Goal: Task Accomplishment & Management: Complete application form

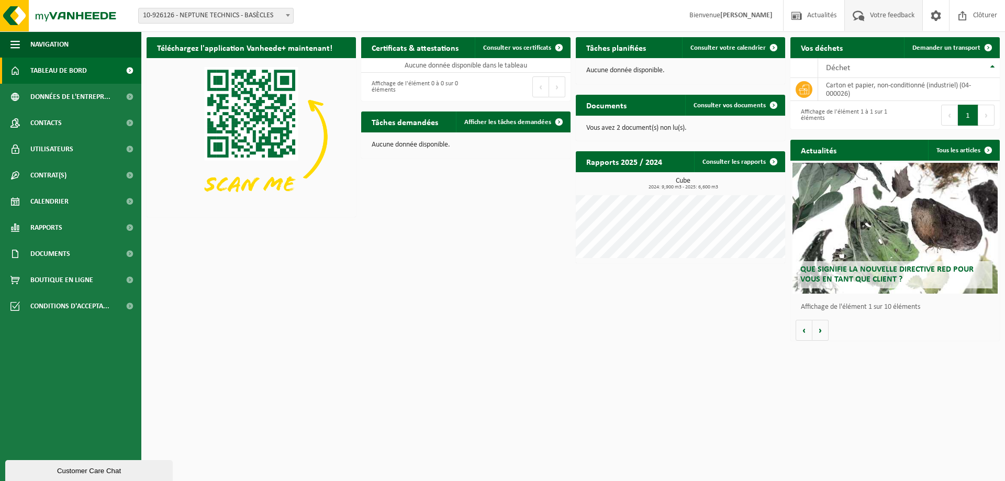
click at [885, 14] on span "Votre feedback" at bounding box center [892, 15] width 50 height 31
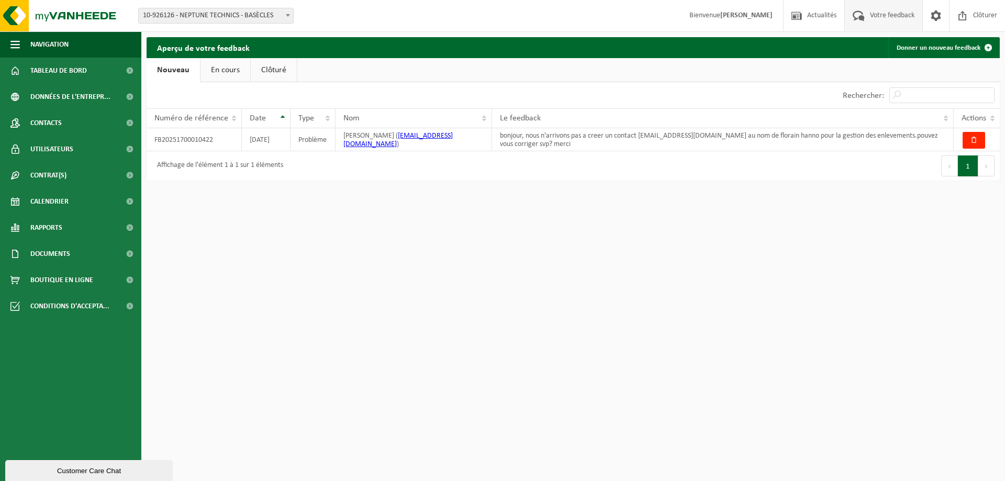
click at [231, 74] on link "En cours" at bounding box center [226, 70] width 50 height 24
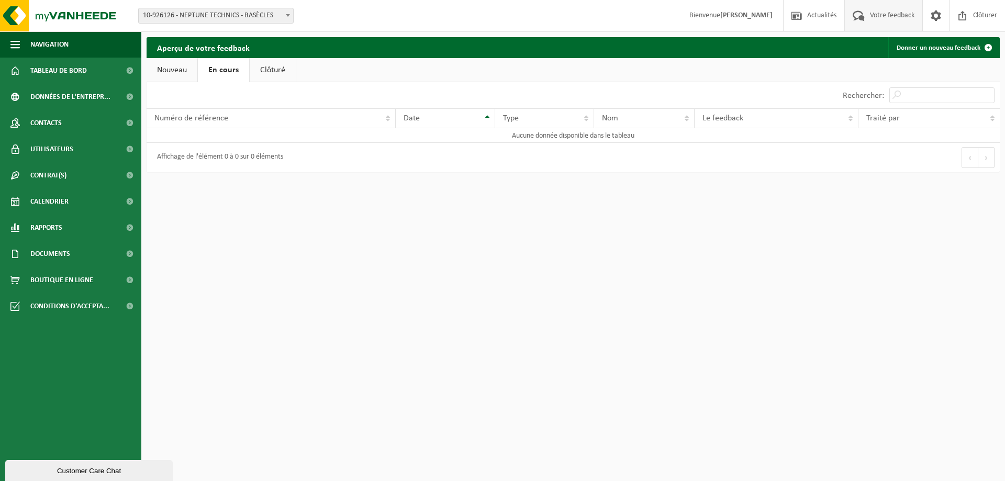
click at [283, 72] on link "Clôturé" at bounding box center [273, 70] width 46 height 24
click at [171, 75] on link "Nouveau" at bounding box center [172, 70] width 51 height 24
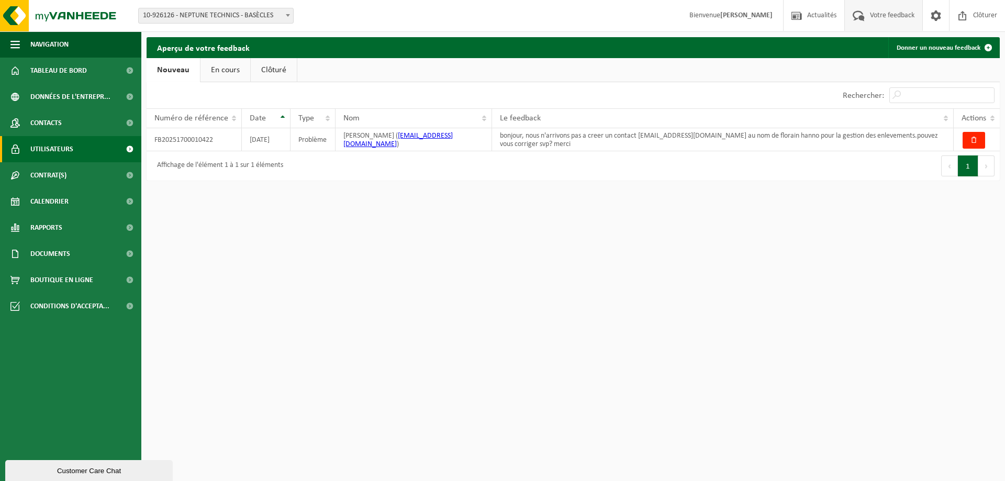
click at [81, 148] on link "Utilisateurs" at bounding box center [70, 149] width 141 height 26
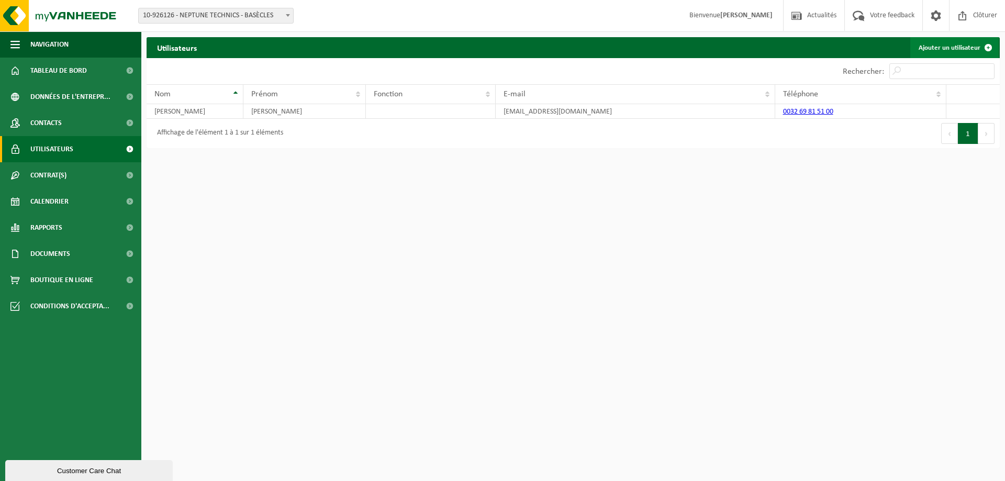
click at [957, 48] on link "Ajouter un utilisateur" at bounding box center [954, 47] width 88 height 21
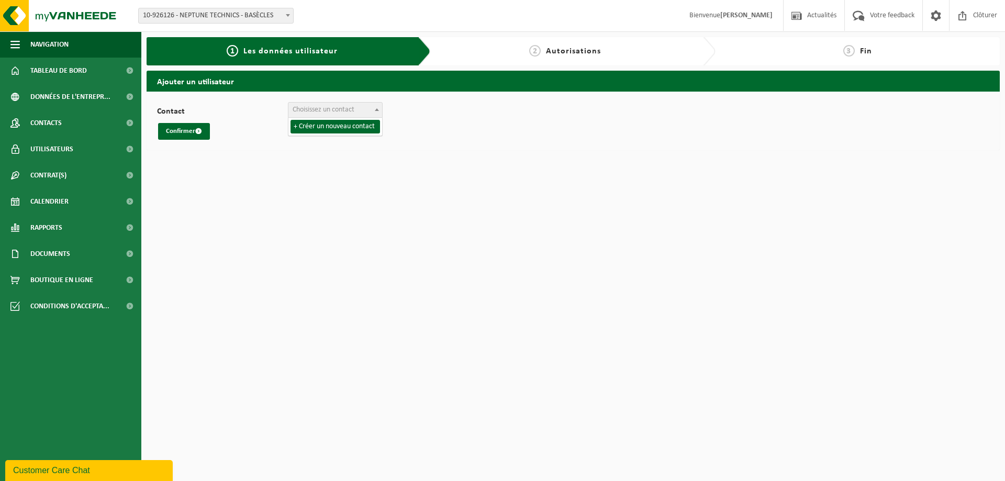
click at [377, 110] on b at bounding box center [377, 109] width 4 height 3
select select "0"
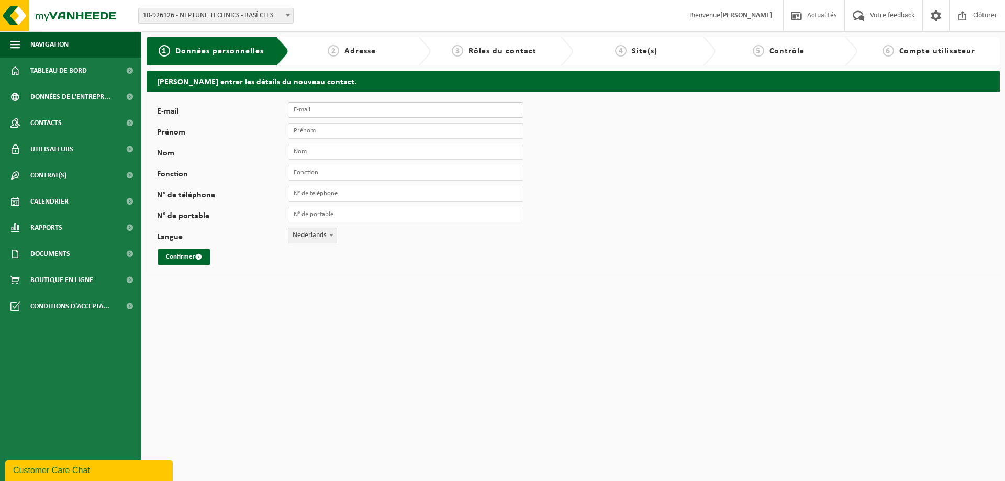
click at [330, 108] on input "E-mail" at bounding box center [406, 110] width 236 height 16
type input "[EMAIL_ADDRESS][DOMAIN_NAME]"
click at [330, 128] on input "Prénom" at bounding box center [406, 131] width 236 height 16
type input "[PERSON_NAME]"
click at [330, 151] on input "Nom" at bounding box center [406, 152] width 236 height 16
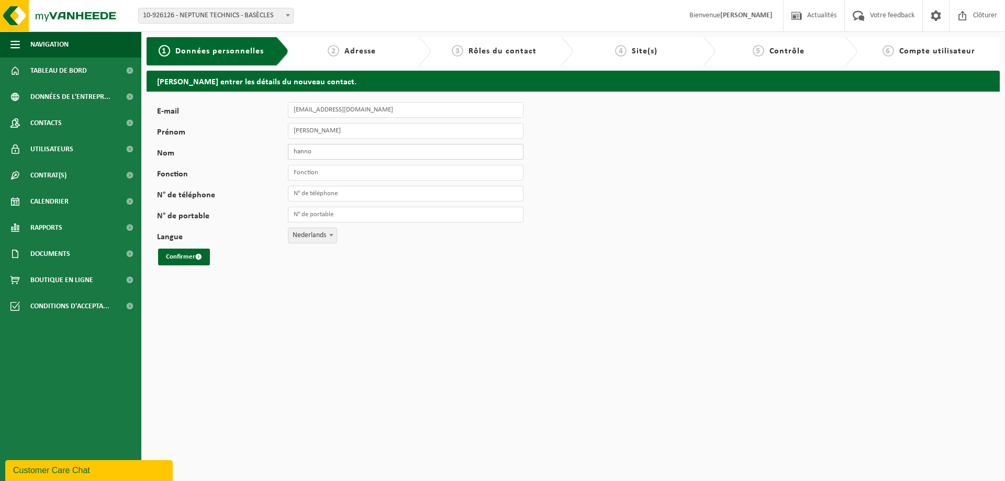
type input "hanno"
click at [337, 174] on input "Fonction" at bounding box center [406, 173] width 236 height 16
type input "atelier"
click at [340, 198] on input "N° de téléphone" at bounding box center [406, 194] width 236 height 16
type input "+32 69 81 51 00"
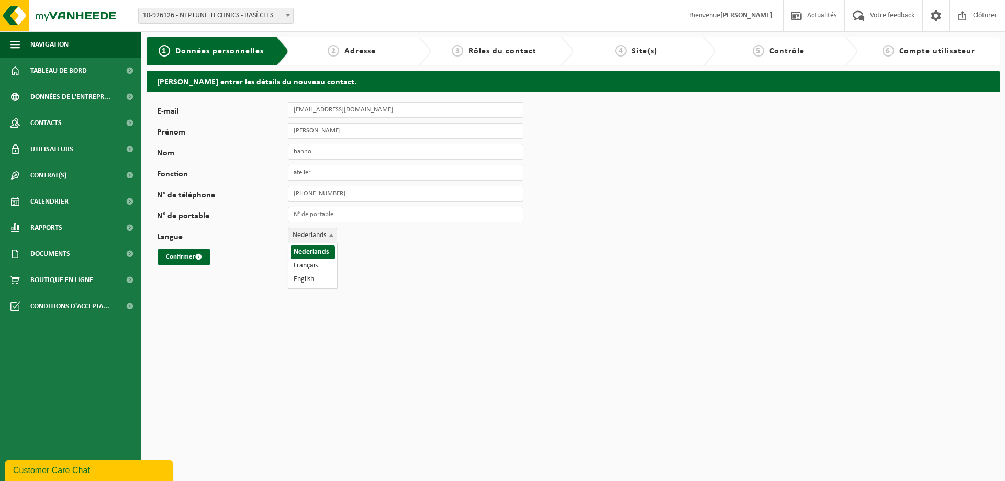
click at [321, 235] on span "Nederlands" at bounding box center [312, 235] width 48 height 15
select select "1"
click at [191, 256] on button "Confirmer" at bounding box center [184, 257] width 52 height 17
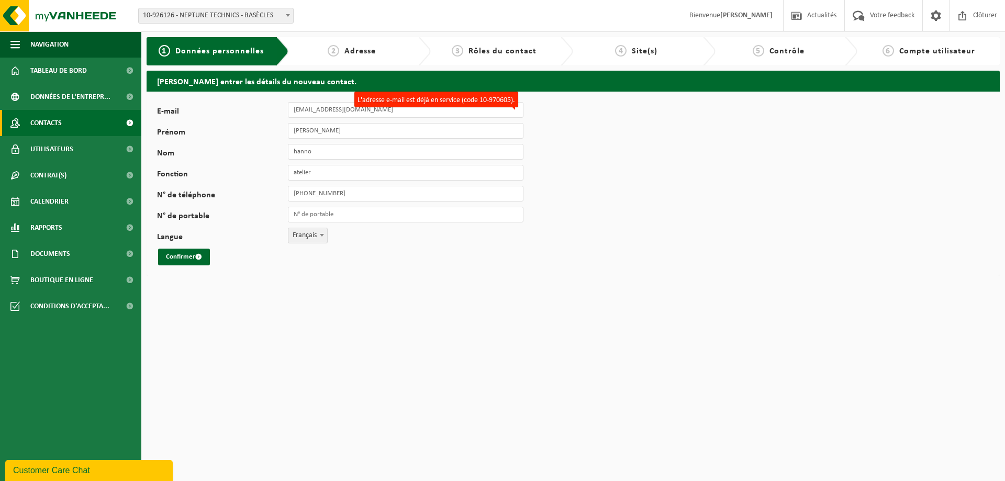
click at [49, 121] on span "Contacts" at bounding box center [45, 123] width 31 height 26
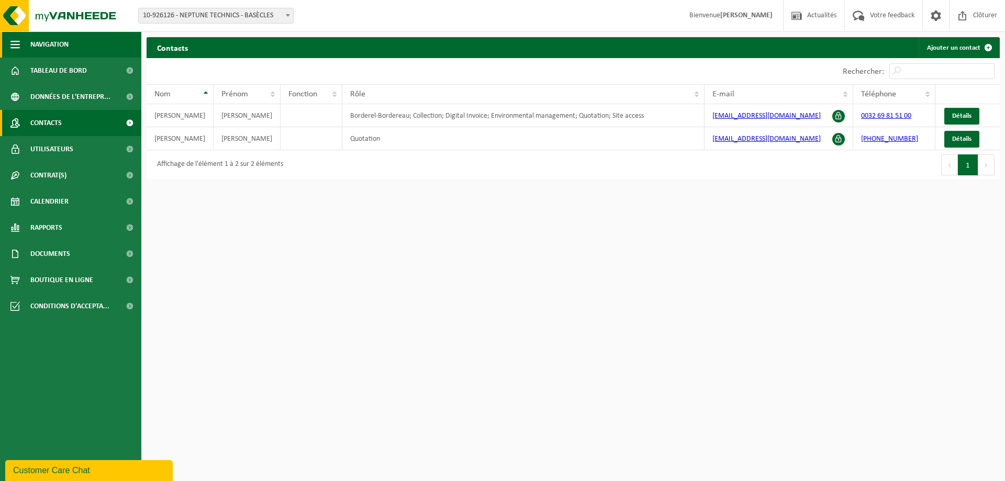
click at [44, 44] on span "Navigation" at bounding box center [49, 44] width 38 height 26
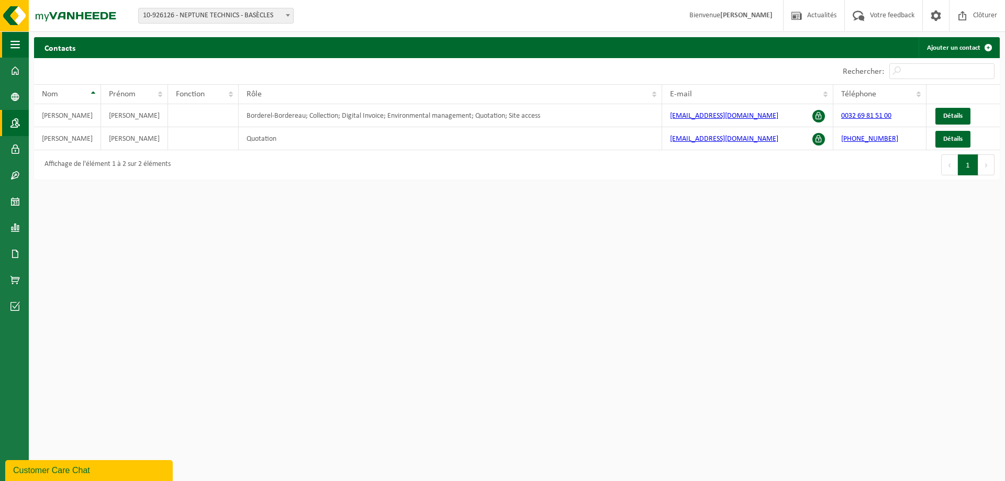
click at [17, 43] on span "button" at bounding box center [14, 44] width 9 height 26
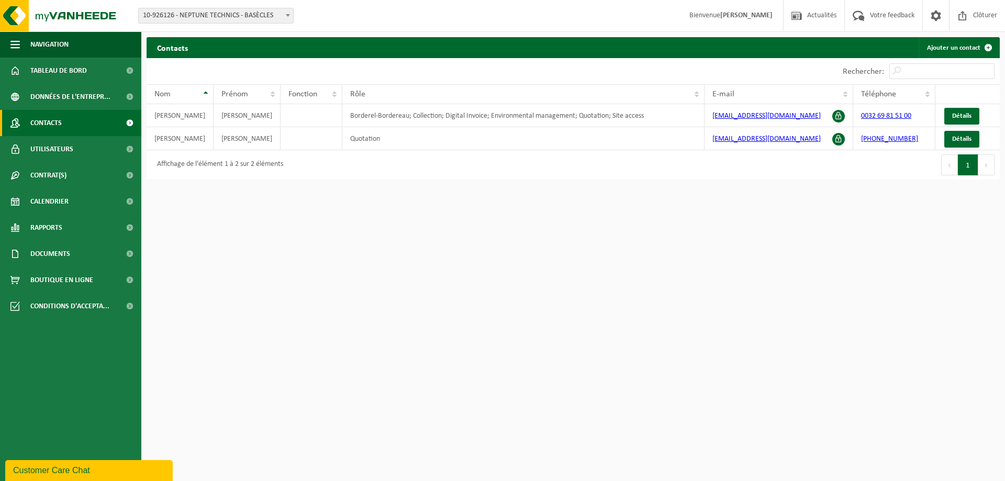
click at [46, 123] on span "Contacts" at bounding box center [45, 123] width 31 height 26
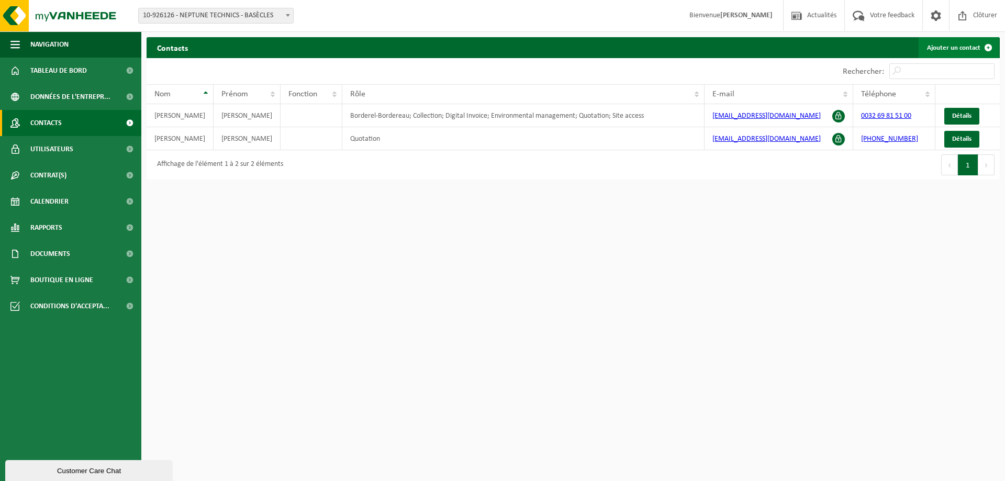
click at [938, 49] on link "Ajouter un contact" at bounding box center [959, 47] width 80 height 21
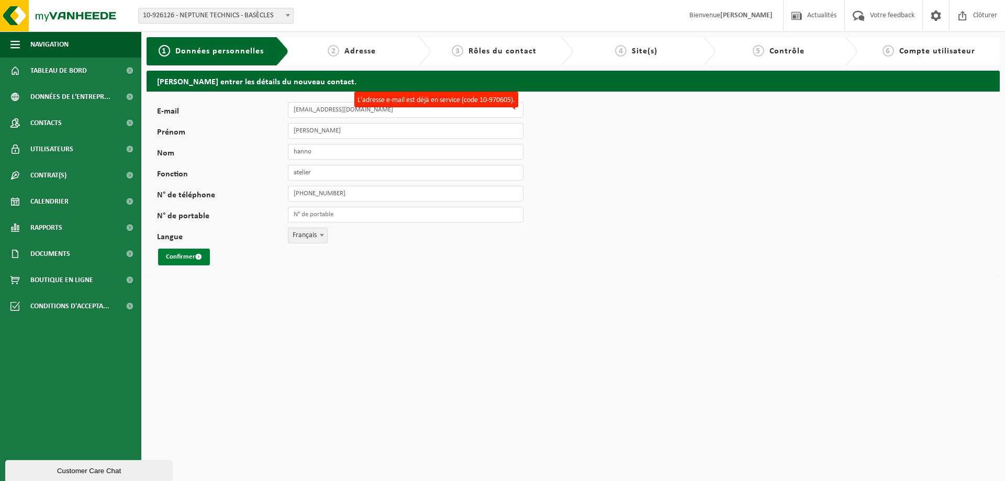
click at [190, 258] on button "Confirmer" at bounding box center [184, 257] width 52 height 17
click at [74, 467] on div "Customer Care Chat" at bounding box center [89, 471] width 152 height 8
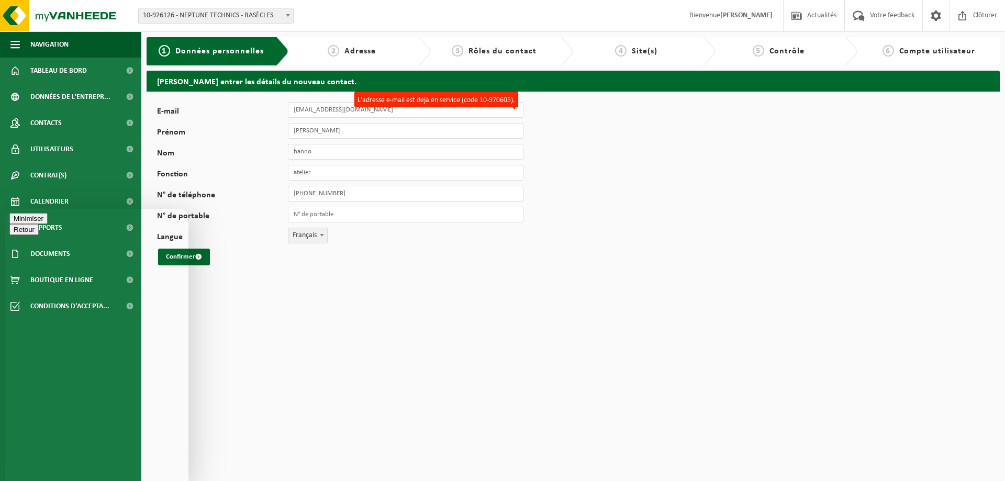
click at [48, 220] on button "Minimiser" at bounding box center [28, 218] width 38 height 11
